Goal: Task Accomplishment & Management: Complete application form

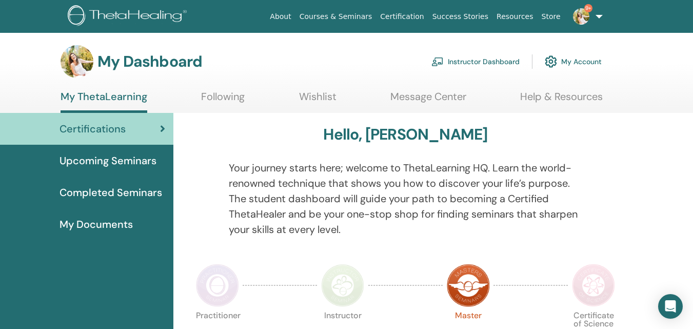
click at [490, 55] on link "Instructor Dashboard" at bounding box center [476, 61] width 88 height 23
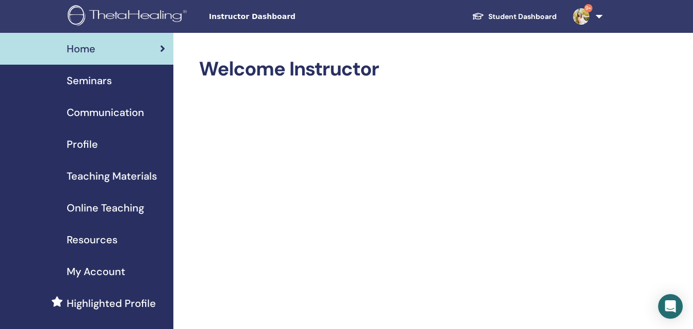
click at [99, 77] on span "Seminars" at bounding box center [89, 80] width 45 height 15
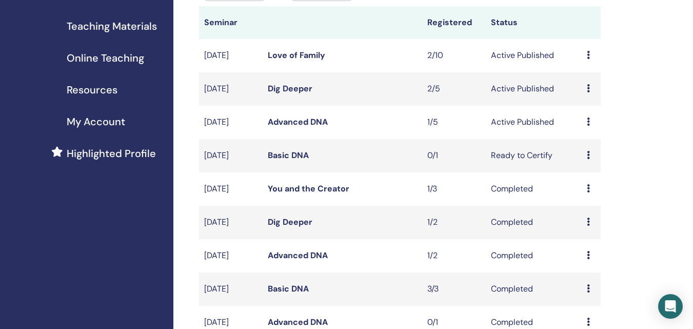
scroll to position [154, 0]
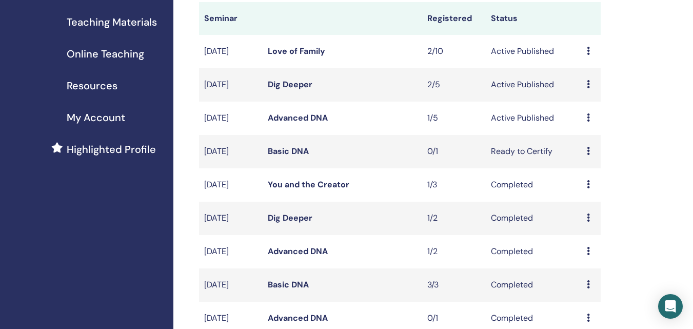
click at [592, 158] on div "Preview Edit Attendees Cancel" at bounding box center [591, 151] width 9 height 12
click at [280, 157] on link "Basic DNA" at bounding box center [288, 151] width 41 height 11
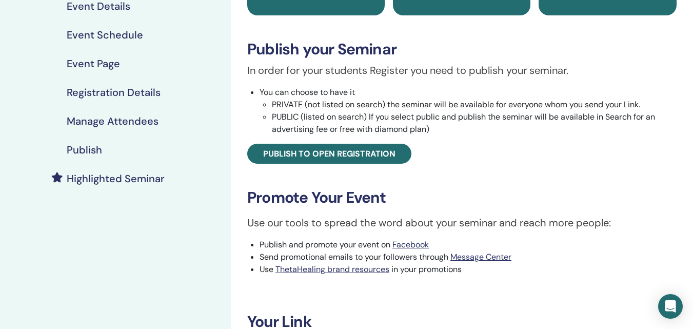
scroll to position [103, 0]
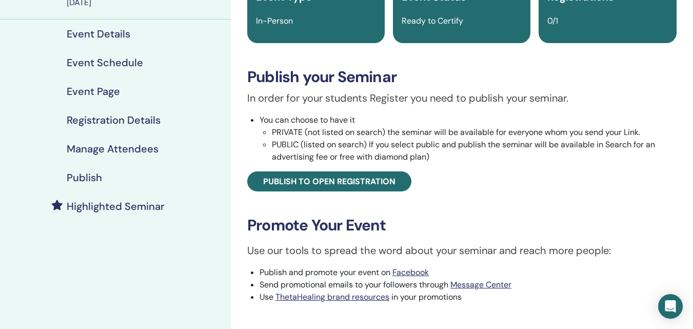
click at [660, 79] on h3 "Publish your Seminar" at bounding box center [462, 77] width 430 height 18
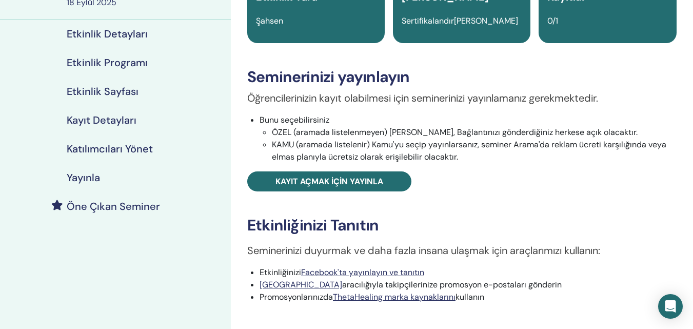
click at [99, 87] on font "Etkinlik Sayfası" at bounding box center [103, 91] width 72 height 13
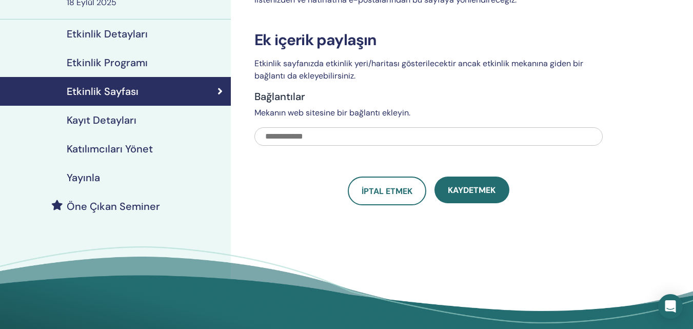
click at [96, 119] on font "Kayıt Detayları" at bounding box center [102, 119] width 70 height 13
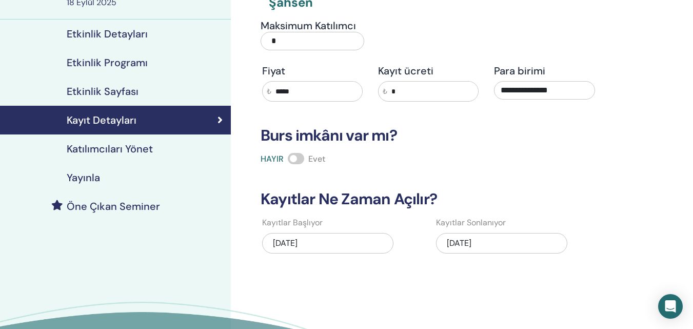
click at [459, 241] on font "20.09.2025" at bounding box center [459, 243] width 25 height 11
click at [452, 240] on font "20.09.2025" at bounding box center [459, 243] width 25 height 11
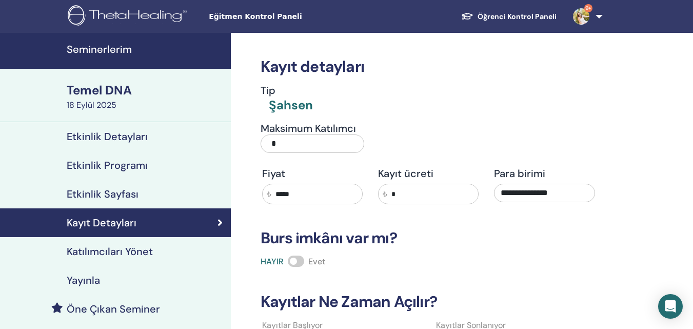
click at [111, 44] on font "Seminerlerim" at bounding box center [99, 49] width 65 height 13
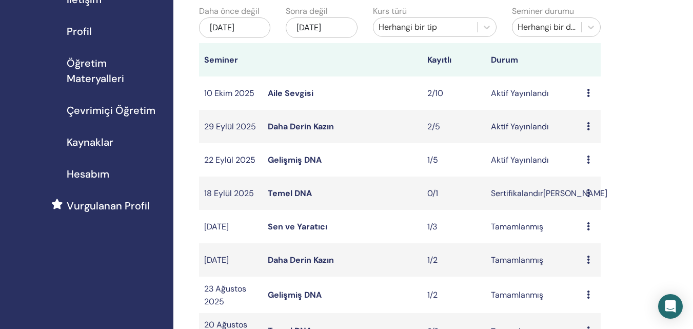
scroll to position [115, 0]
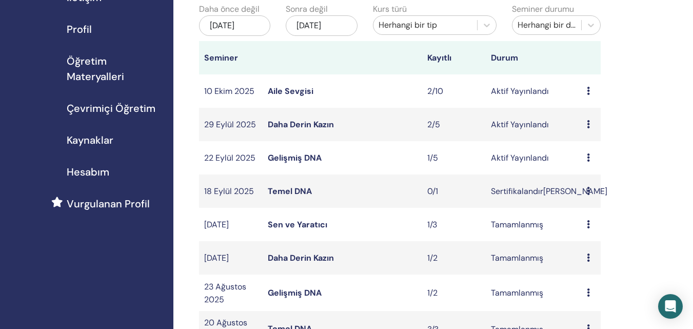
drag, startPoint x: 701, startPoint y: 36, endPoint x: 701, endPoint y: 64, distance: 28.2
click at [693, 64] on html "Eğitmen Kontrol Paneli Öğrenci Kontrol Paneli 9+ SS Sibel Sancaklı ThetaLearnin…" at bounding box center [346, 49] width 693 height 329
click at [587, 195] on icon at bounding box center [588, 191] width 3 height 8
click at [587, 257] on font "İptal etmek" at bounding box center [590, 258] width 43 height 11
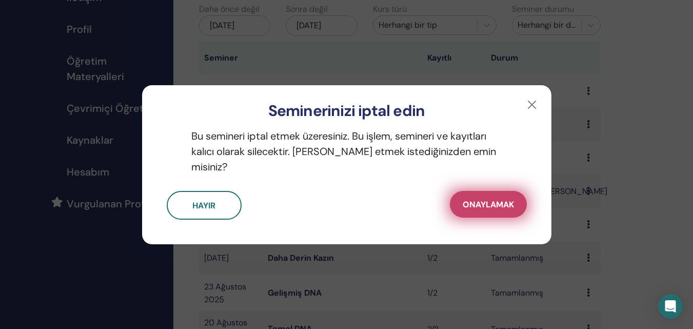
click at [492, 199] on font "Onaylamak" at bounding box center [488, 204] width 51 height 11
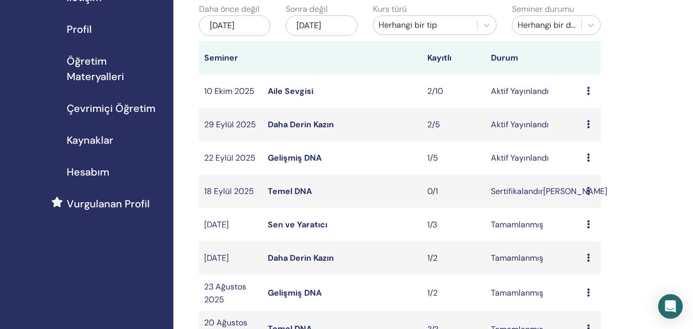
click at [590, 198] on div "Önizleme Düzenlemek Katılımcılar İptal etmek" at bounding box center [591, 191] width 9 height 12
click at [586, 259] on font "İptal etmek" at bounding box center [594, 259] width 43 height 11
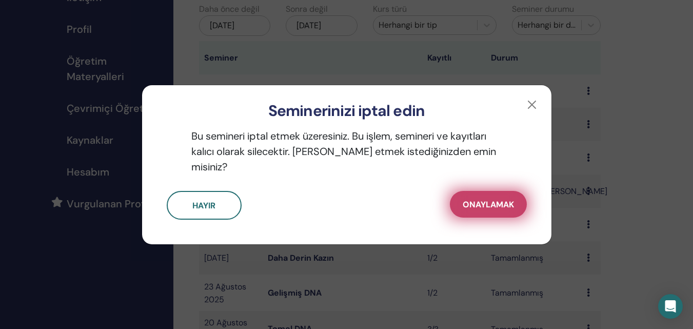
click at [493, 199] on font "Onaylamak" at bounding box center [488, 204] width 51 height 11
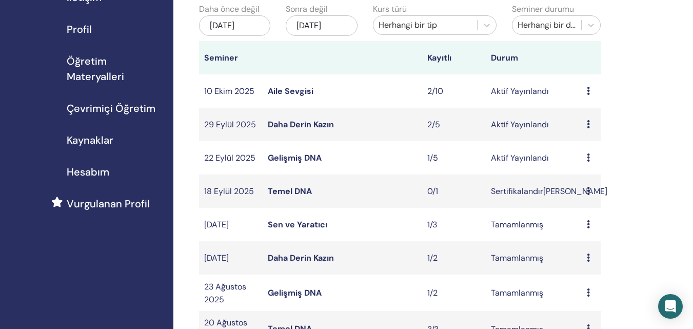
click at [590, 195] on icon at bounding box center [588, 191] width 3 height 8
click at [590, 240] on font "Katılımcılar" at bounding box center [593, 243] width 42 height 11
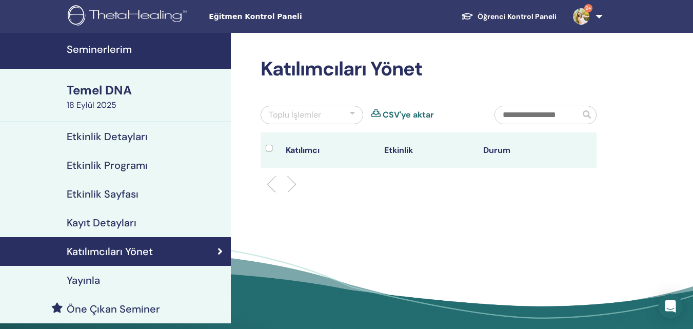
click at [101, 49] on font "Seminerlerim" at bounding box center [99, 49] width 65 height 13
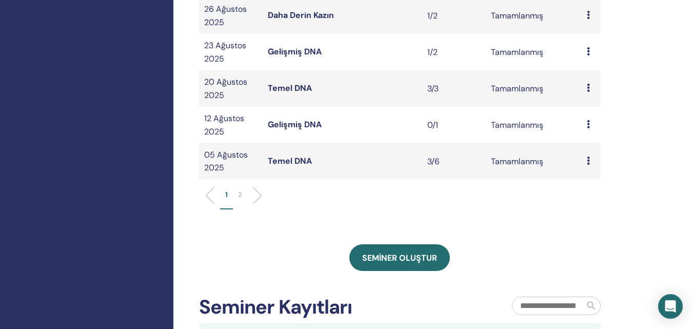
scroll to position [418, 0]
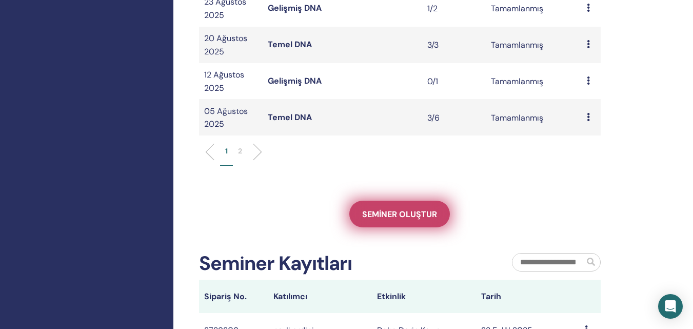
click at [421, 214] on font "Seminer oluştur" at bounding box center [399, 214] width 75 height 11
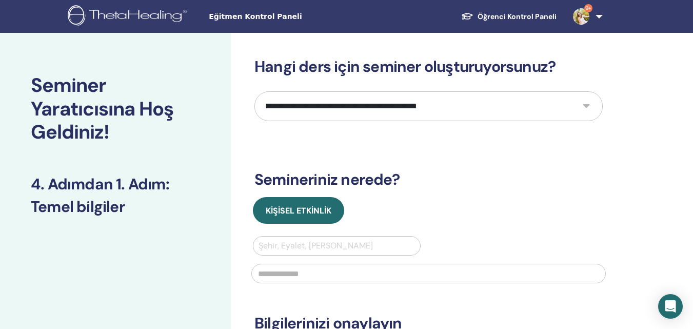
click at [420, 113] on select "**********" at bounding box center [429, 106] width 349 height 30
select select "*"
click at [255, 91] on select "**********" at bounding box center [429, 106] width 349 height 30
click at [316, 244] on div at bounding box center [337, 246] width 157 height 14
type input "*****"
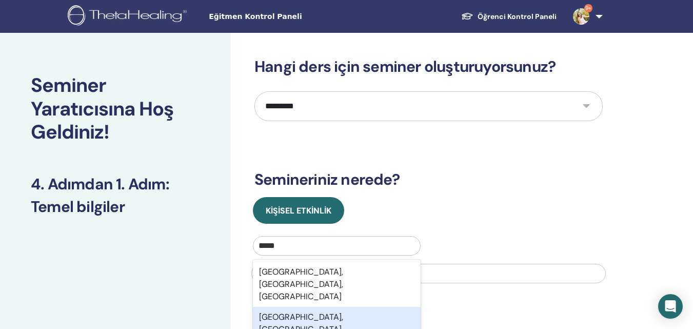
click at [306, 312] on font "Balıkesir, TUR" at bounding box center [301, 323] width 84 height 23
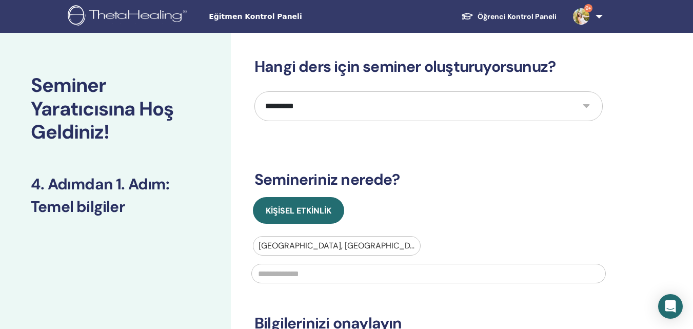
click at [311, 264] on input "text" at bounding box center [429, 274] width 355 height 20
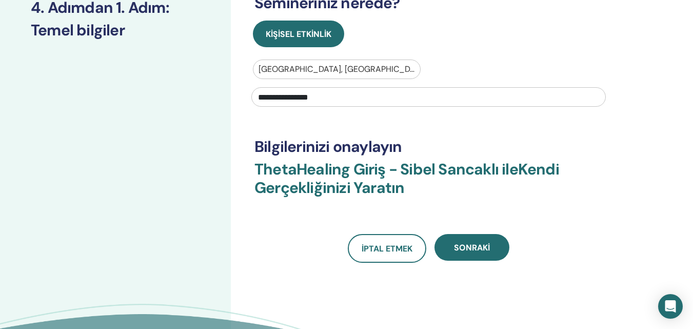
scroll to position [178, 0]
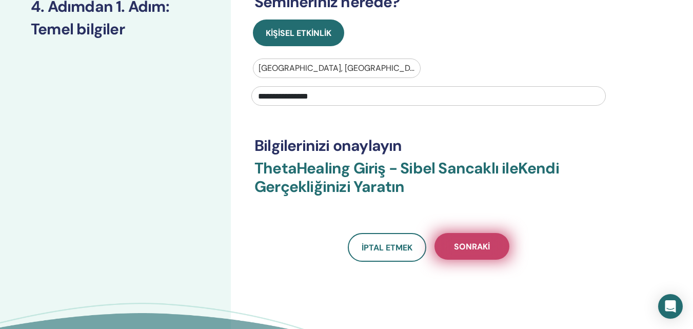
type input "**********"
click at [475, 255] on button "Sonraki" at bounding box center [472, 246] width 75 height 27
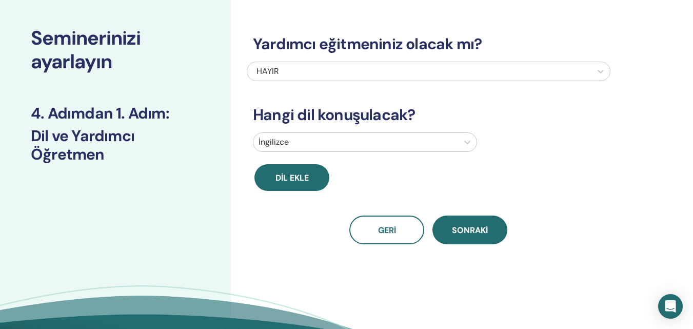
scroll to position [0, 0]
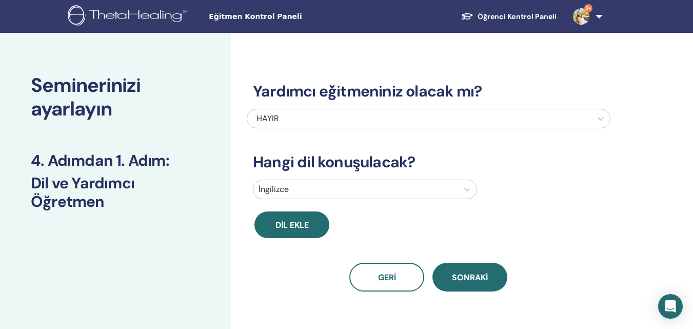
click at [302, 188] on div at bounding box center [356, 189] width 195 height 14
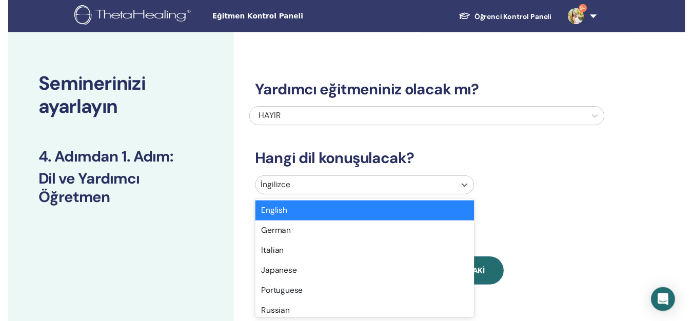
scroll to position [32, 0]
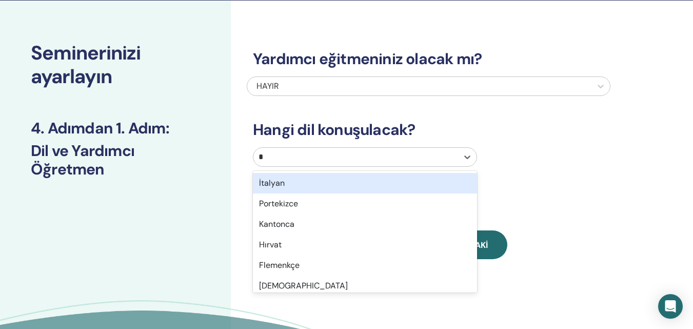
type input "**"
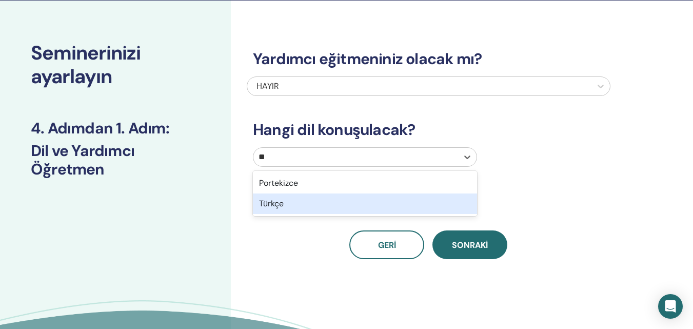
click at [304, 206] on div "Türkçe" at bounding box center [365, 204] width 224 height 21
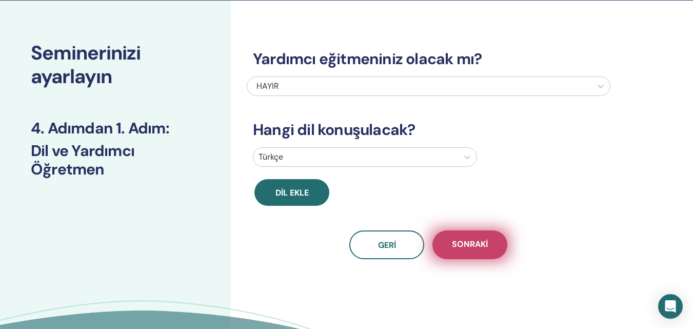
click at [492, 247] on button "Sonraki" at bounding box center [470, 244] width 75 height 29
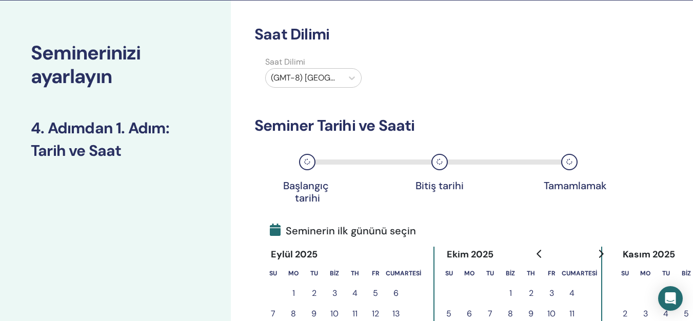
drag, startPoint x: 701, startPoint y: 6, endPoint x: 408, endPoint y: 41, distance: 294.7
click at [408, 41] on h3 "Saat Dilimi" at bounding box center [429, 34] width 349 height 18
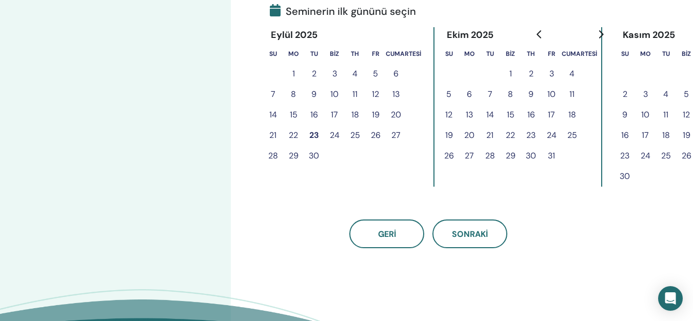
scroll to position [250, 0]
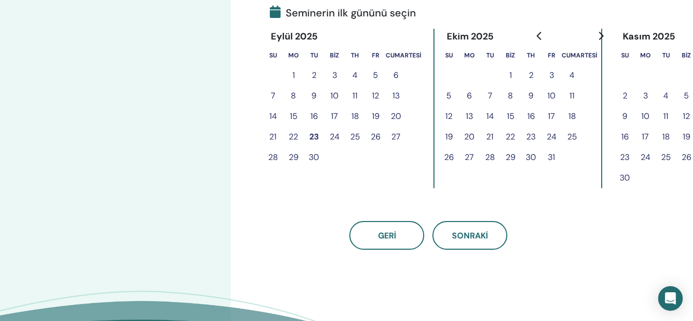
click at [358, 112] on font "18" at bounding box center [356, 116] width 8 height 11
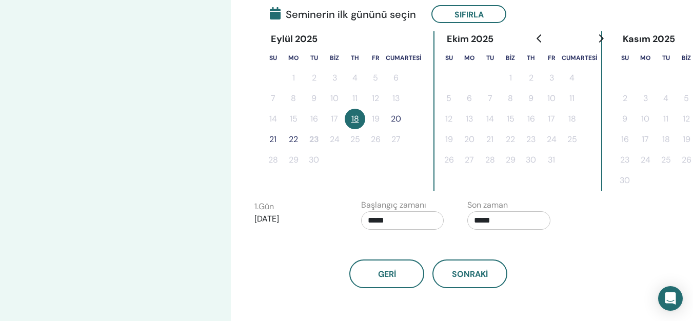
click at [357, 122] on font "18" at bounding box center [356, 118] width 8 height 11
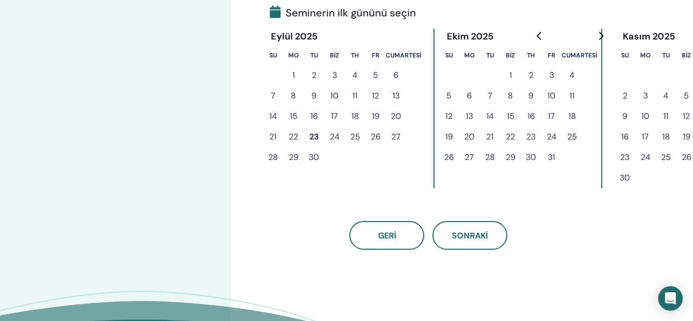
click at [375, 113] on font "19" at bounding box center [376, 116] width 8 height 11
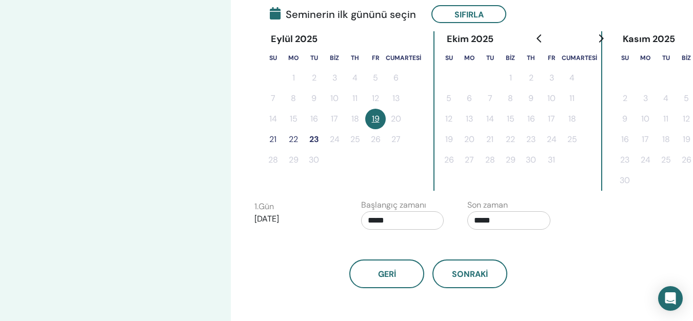
click at [270, 140] on font "21" at bounding box center [272, 139] width 7 height 11
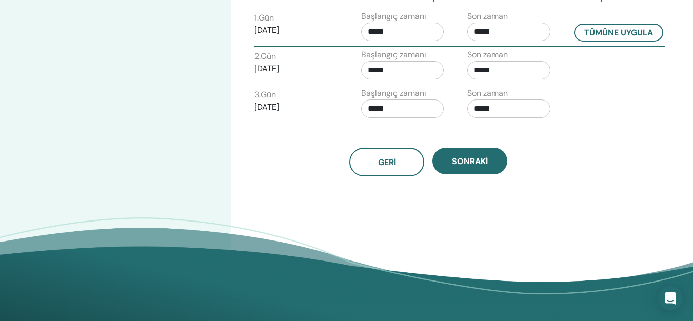
scroll to position [443, 0]
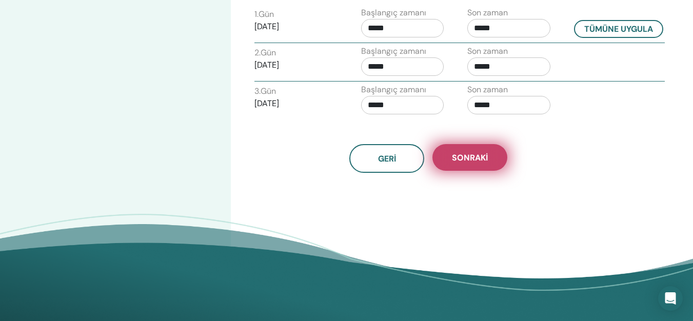
click at [468, 163] on font "Sonraki" at bounding box center [470, 157] width 36 height 11
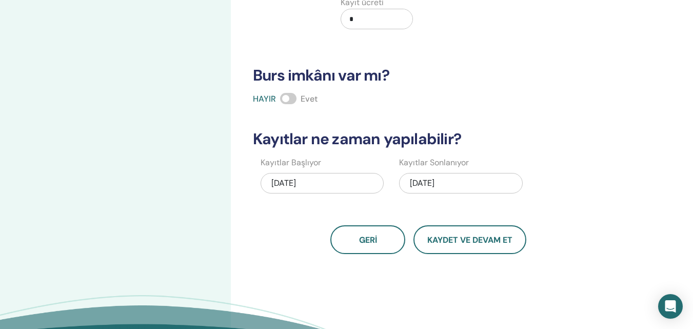
scroll to position [136, 0]
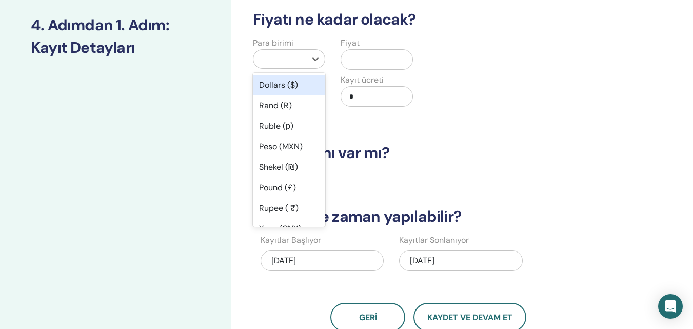
click at [286, 59] on div at bounding box center [280, 59] width 43 height 14
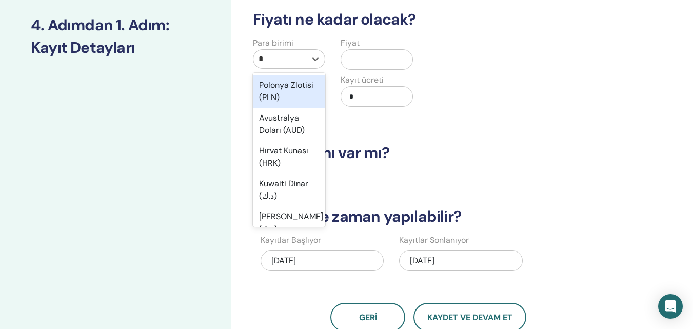
type input "**"
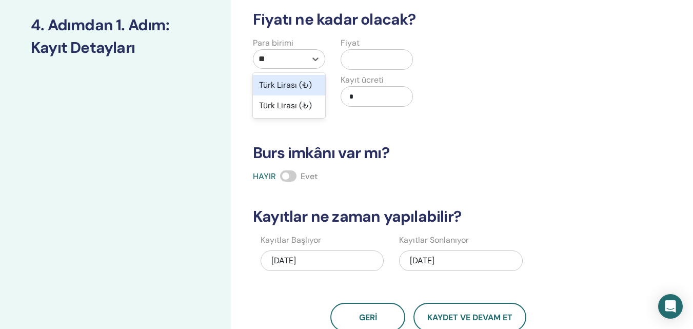
click at [283, 86] on font "Türk Lirası (₺)" at bounding box center [285, 85] width 53 height 11
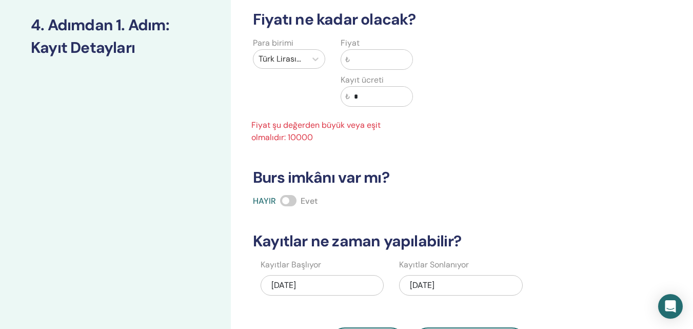
click at [372, 62] on input "text" at bounding box center [381, 60] width 63 height 20
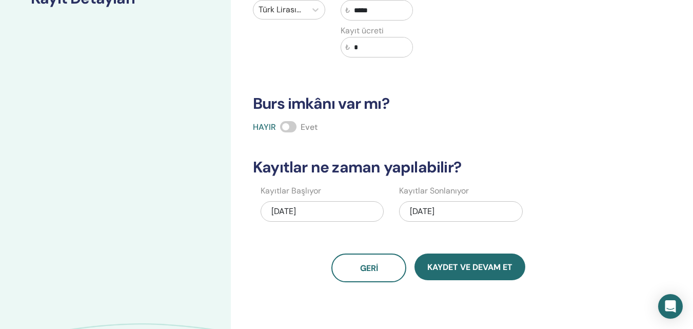
scroll to position [189, 0]
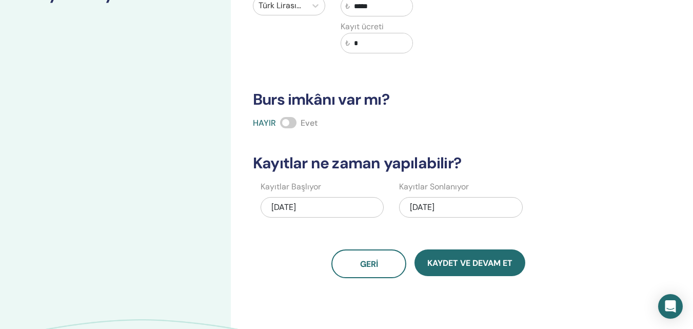
type input "*****"
click at [416, 206] on font "21.09.2025" at bounding box center [422, 207] width 25 height 11
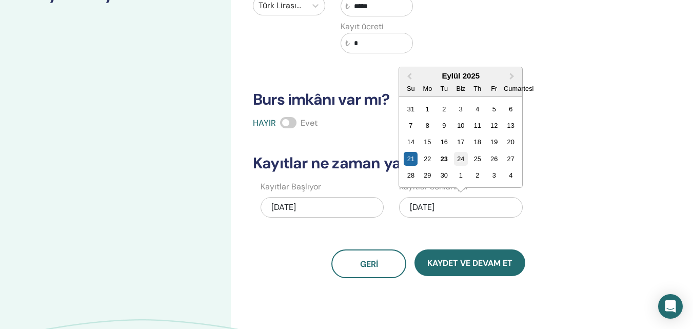
click at [461, 158] on font "24" at bounding box center [460, 159] width 7 height 8
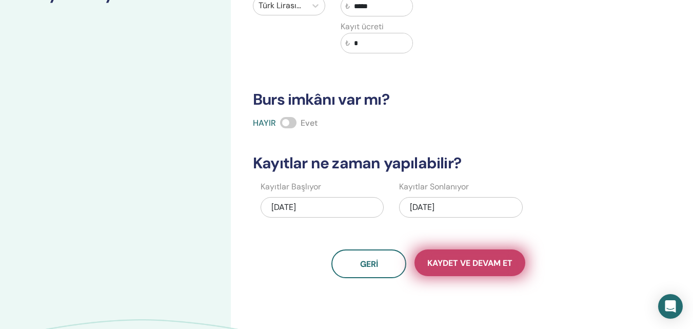
click at [479, 262] on font "Kaydet ve Devam Et" at bounding box center [470, 263] width 85 height 11
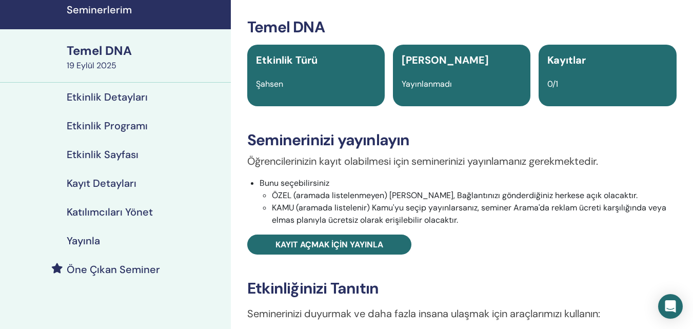
scroll to position [32, 0]
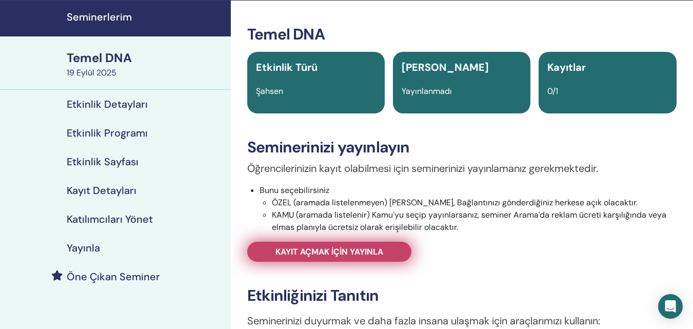
click at [358, 250] on font "Kayıt açmak için yayınla" at bounding box center [330, 251] width 108 height 11
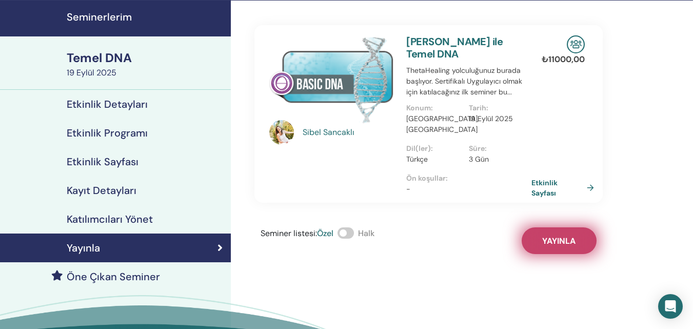
click at [550, 227] on button "Yayınla" at bounding box center [559, 240] width 75 height 27
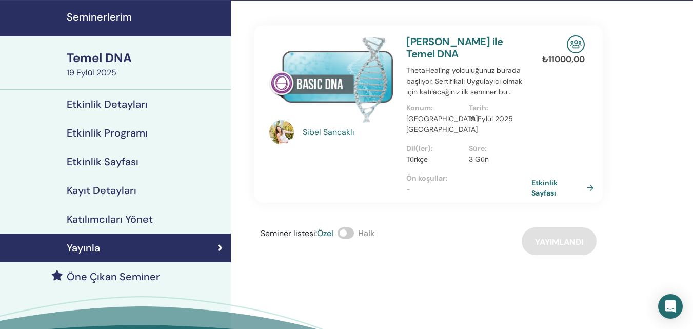
click at [87, 12] on font "Seminerlerim" at bounding box center [99, 16] width 65 height 13
